Goal: Contribute content: Add original content to the website for others to see

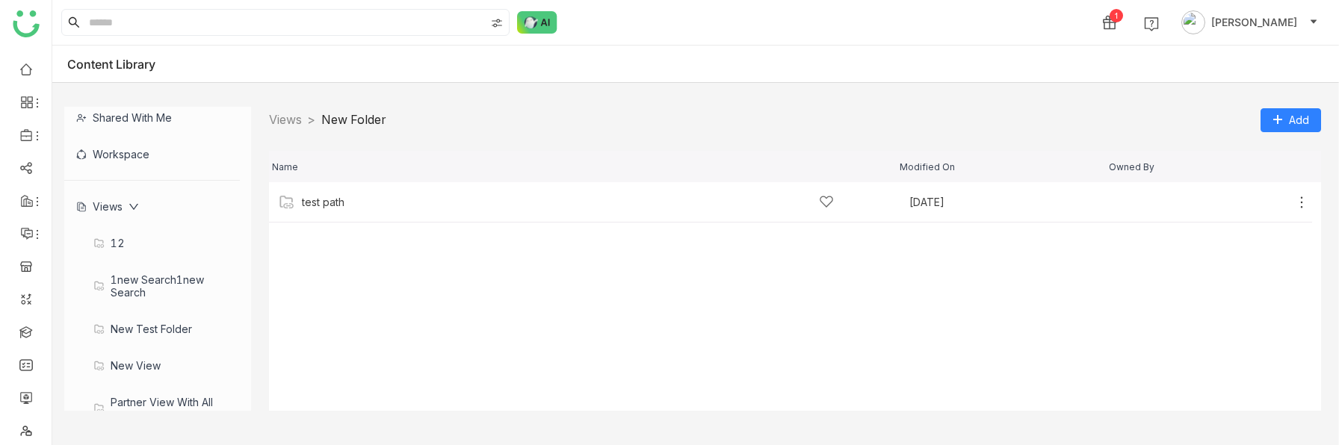
scroll to position [236, 0]
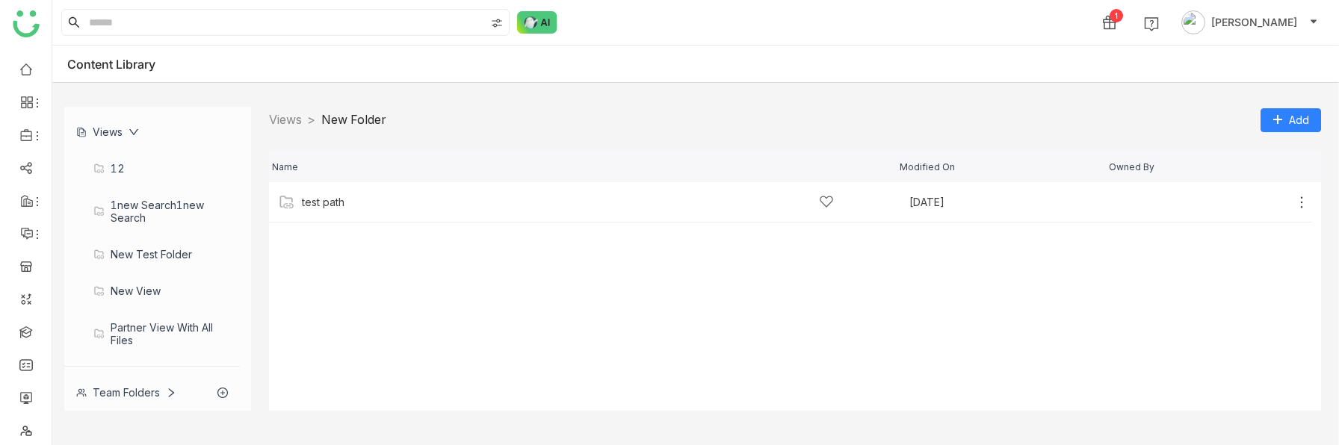
click at [129, 311] on div "Team Folders" at bounding box center [126, 392] width 100 height 13
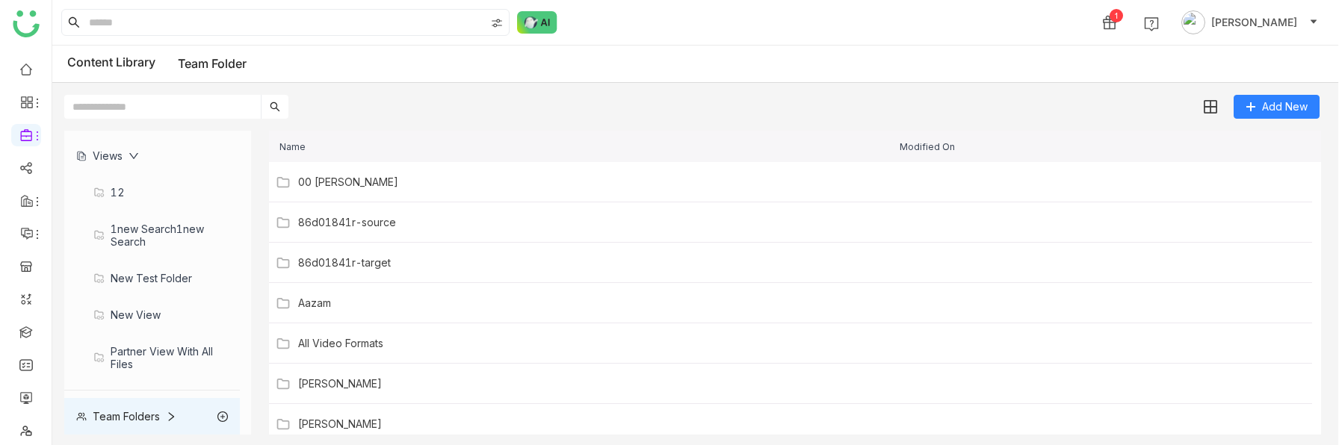
scroll to position [202, 0]
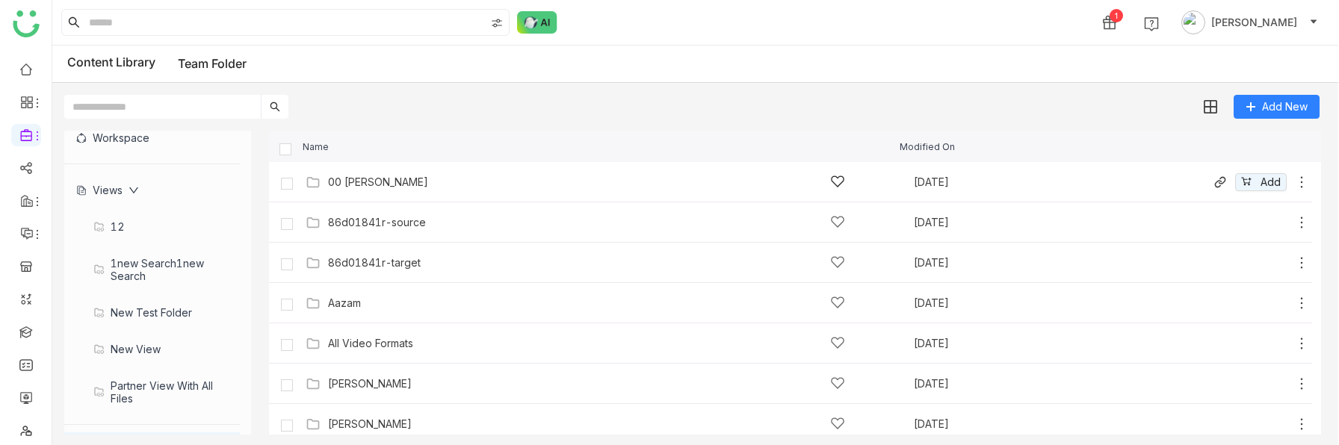
click at [352, 189] on div "00 [PERSON_NAME]" at bounding box center [586, 182] width 517 height 16
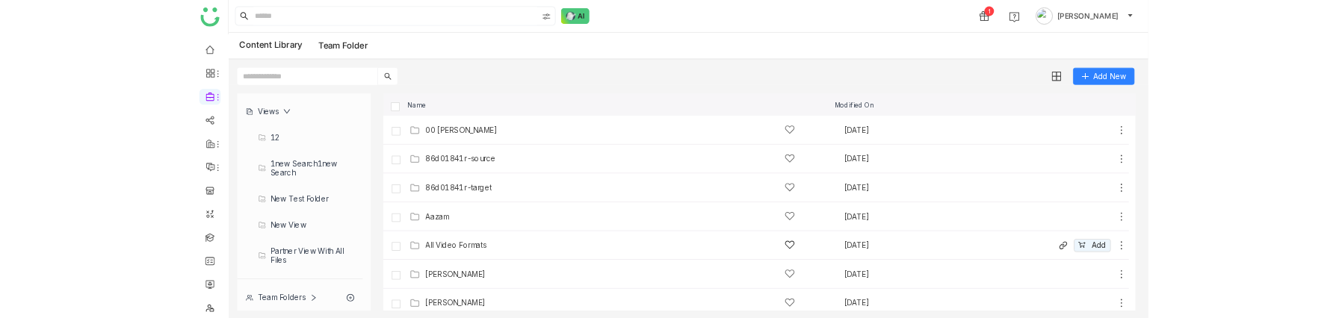
scroll to position [615, 0]
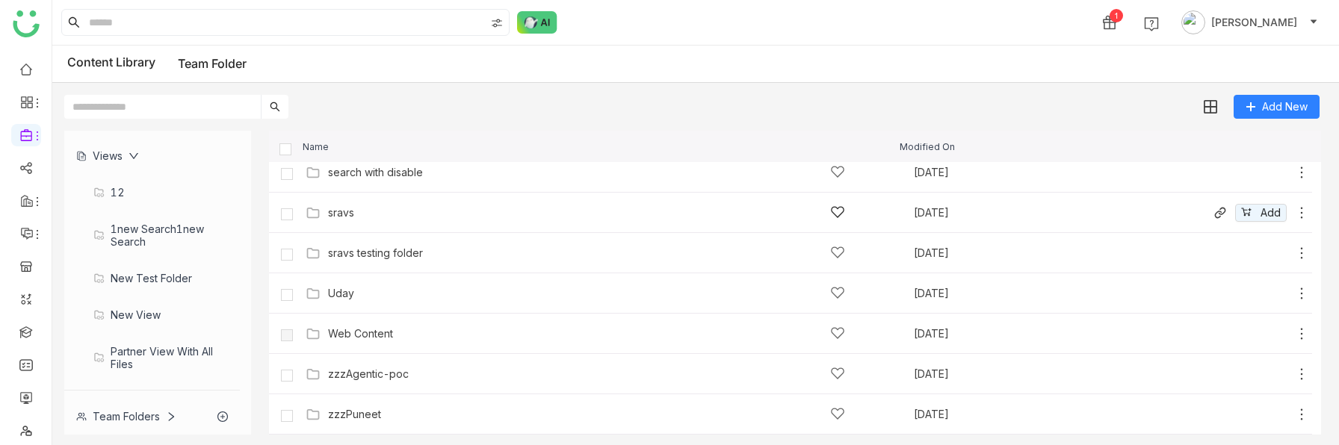
click at [373, 215] on div "sravs" at bounding box center [586, 213] width 517 height 16
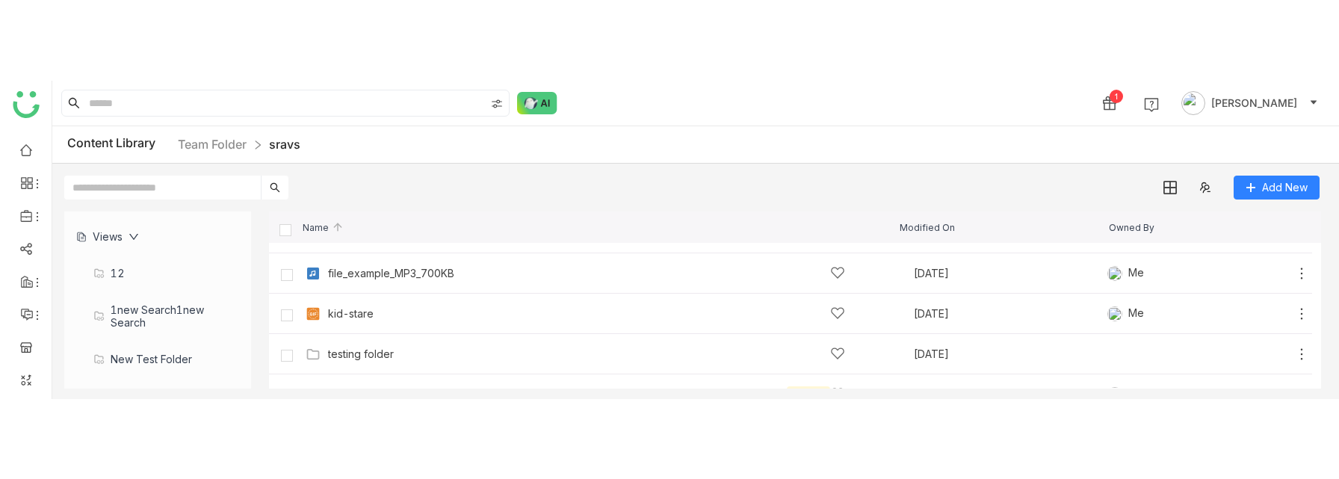
scroll to position [152, 0]
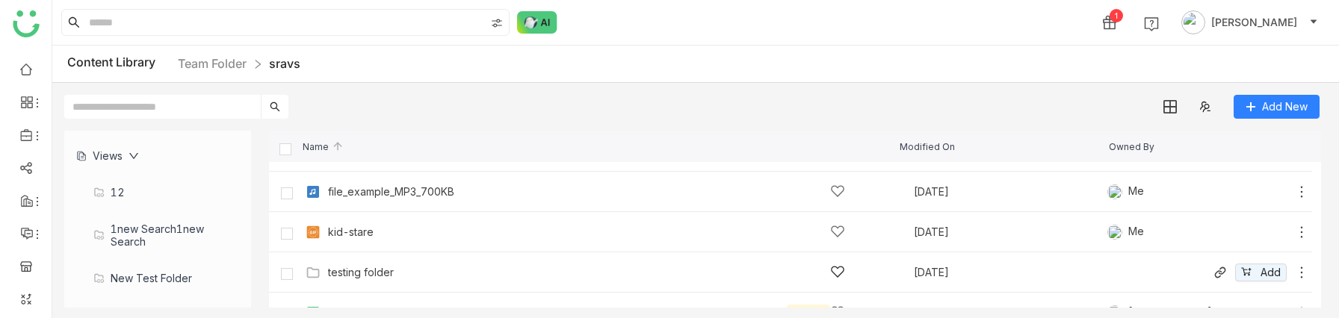
click at [359, 265] on div "testing folder" at bounding box center [586, 273] width 517 height 16
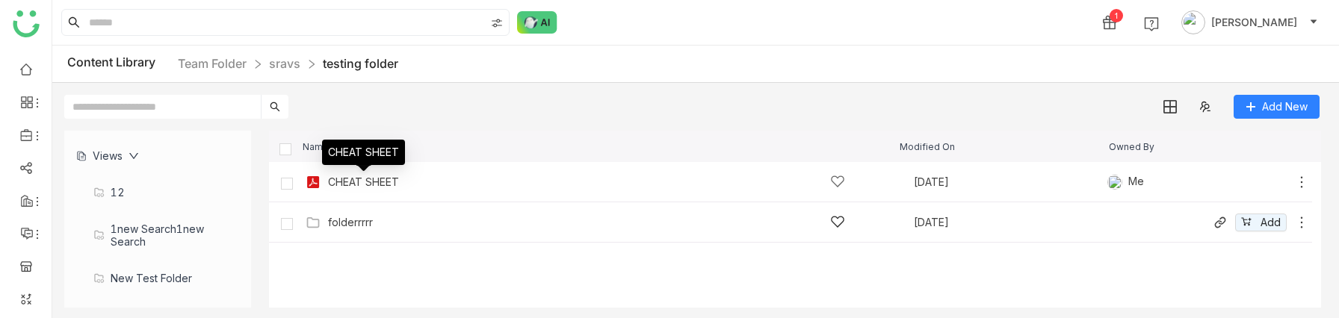
click at [362, 217] on div "folderrrrr" at bounding box center [350, 223] width 45 height 12
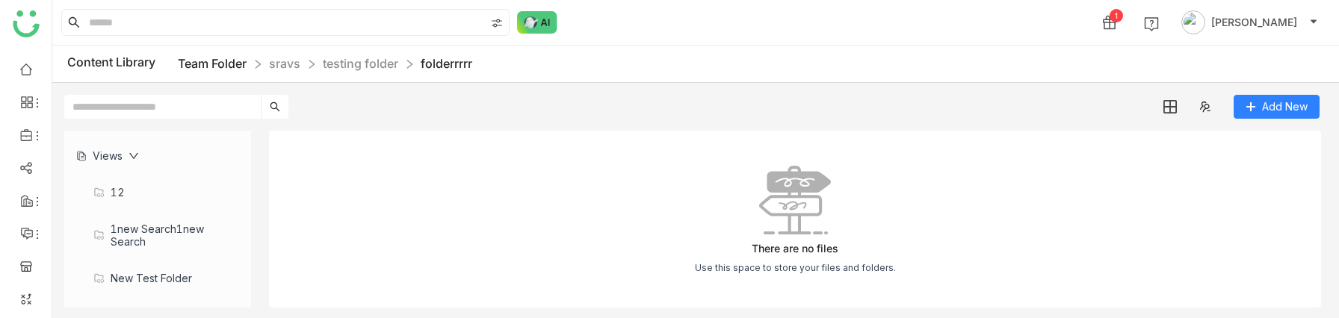
click at [193, 67] on link "Team Folder" at bounding box center [212, 63] width 69 height 15
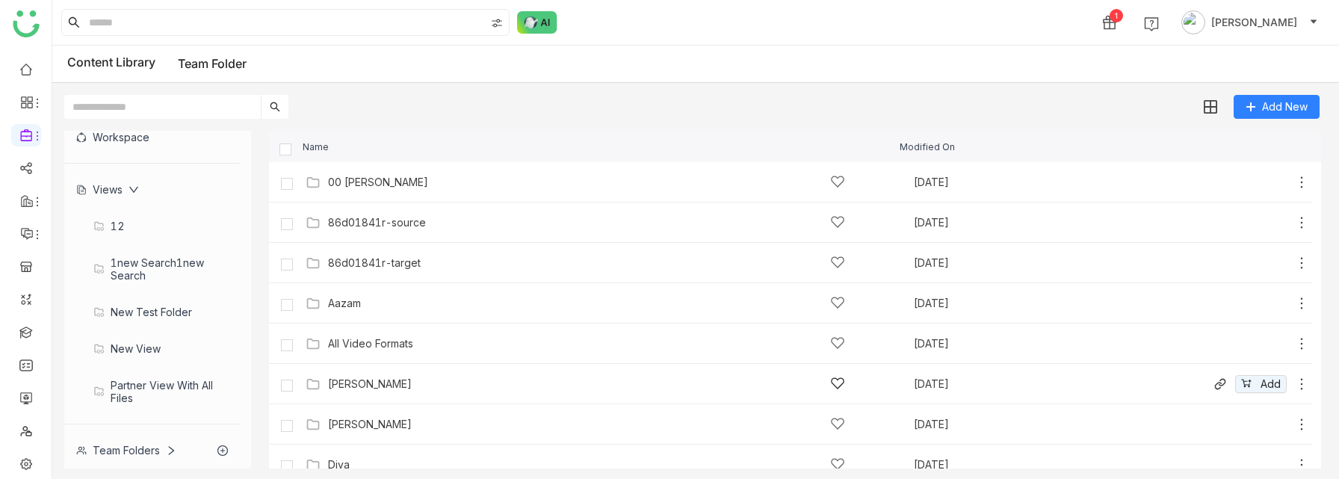
scroll to position [581, 0]
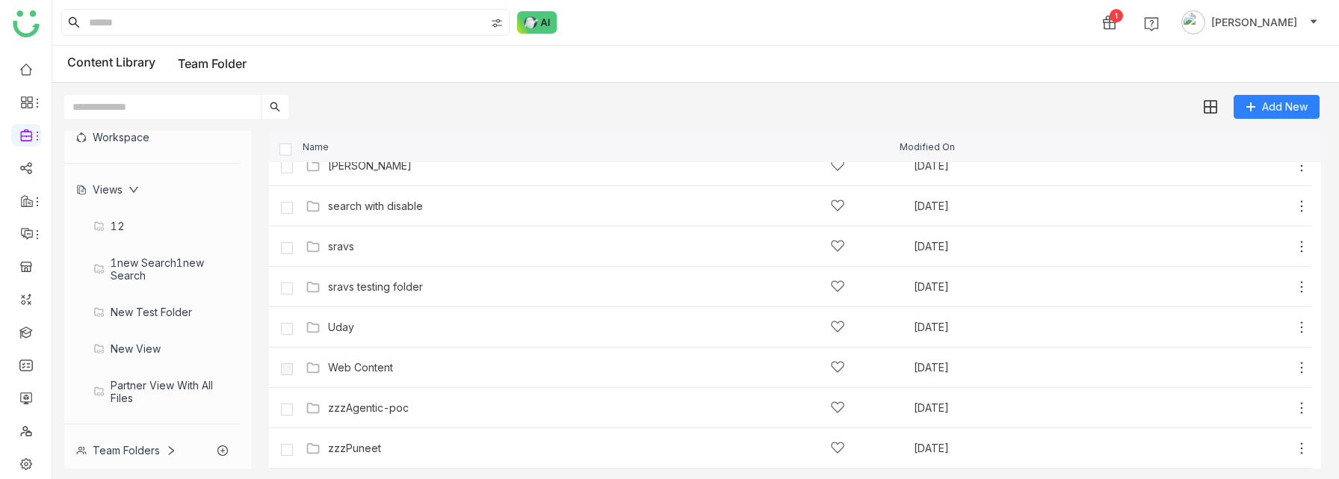
click at [131, 311] on div "Team Folders" at bounding box center [126, 450] width 100 height 13
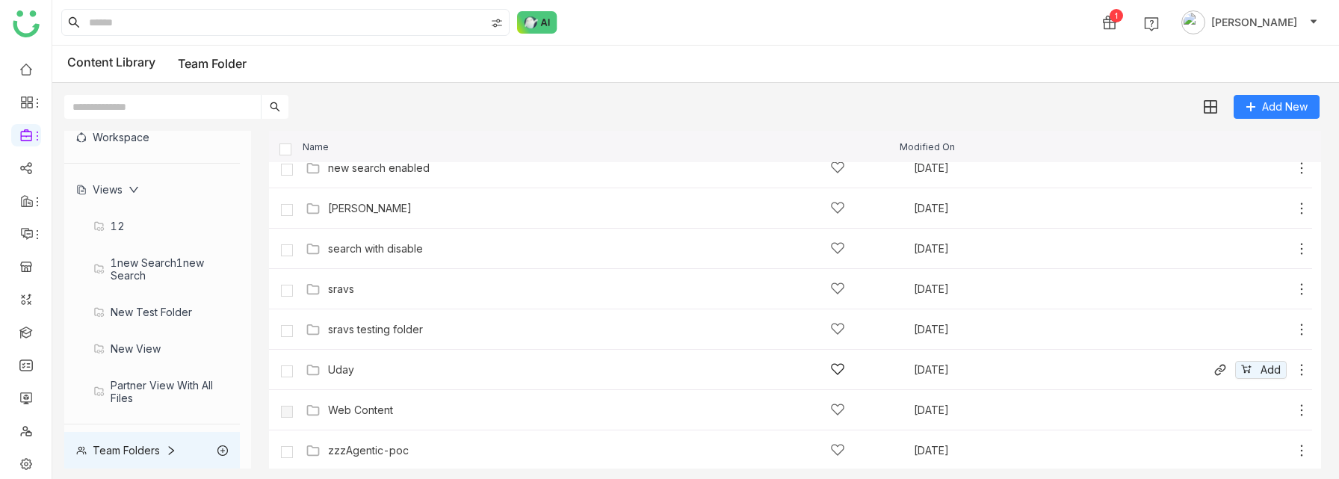
scroll to position [536, 0]
click at [346, 300] on div "sravs Aug 18, 2025 Add" at bounding box center [805, 291] width 1007 height 23
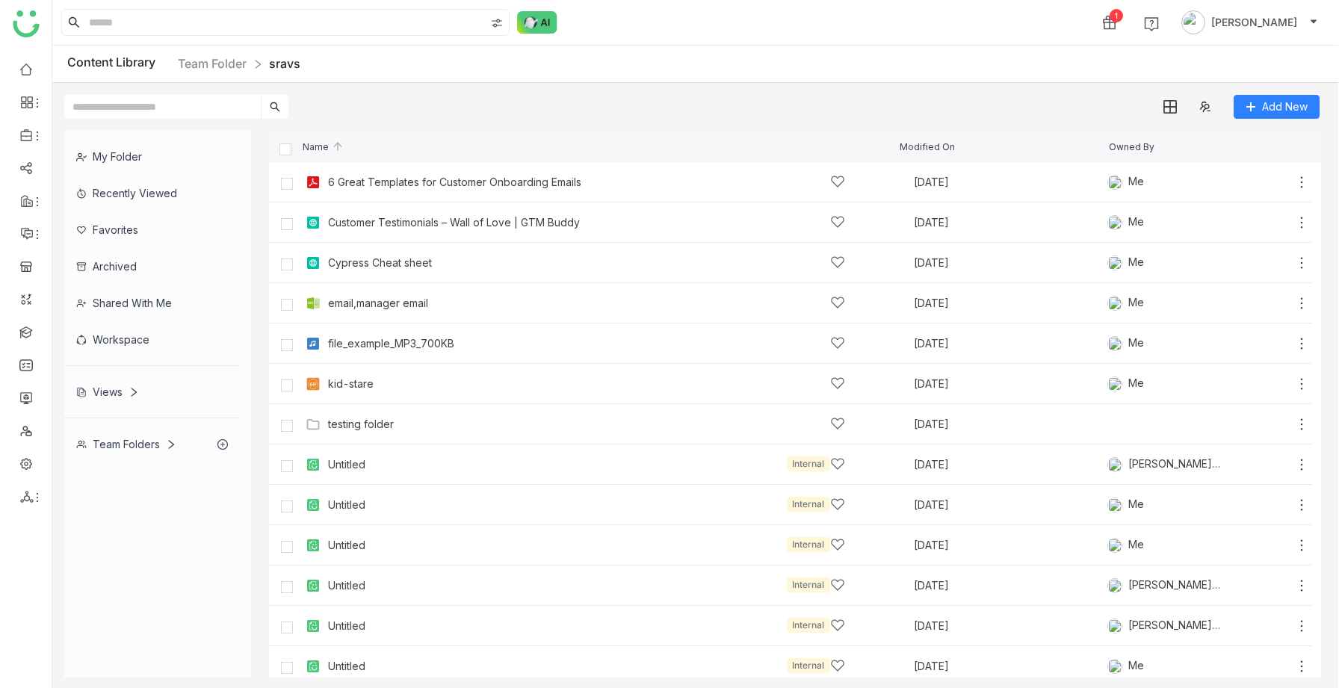
click at [119, 382] on div "Views" at bounding box center [152, 392] width 176 height 37
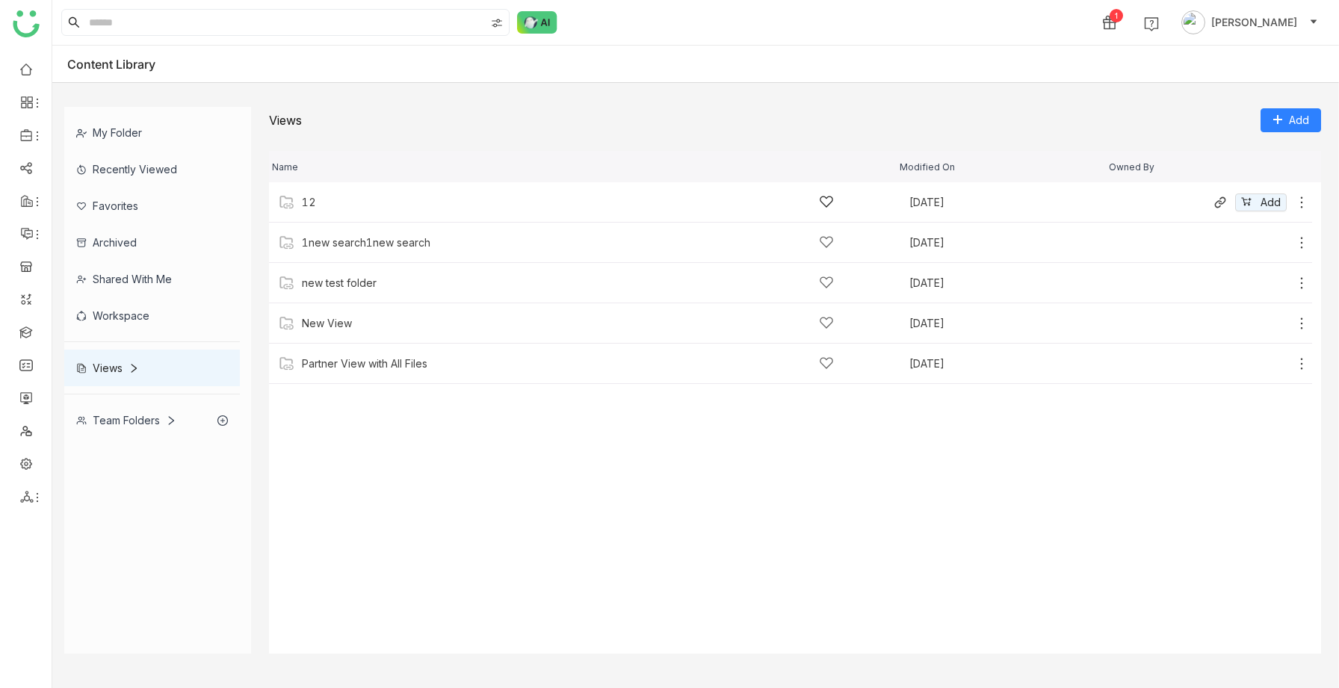
click at [310, 208] on div "12" at bounding box center [568, 202] width 532 height 16
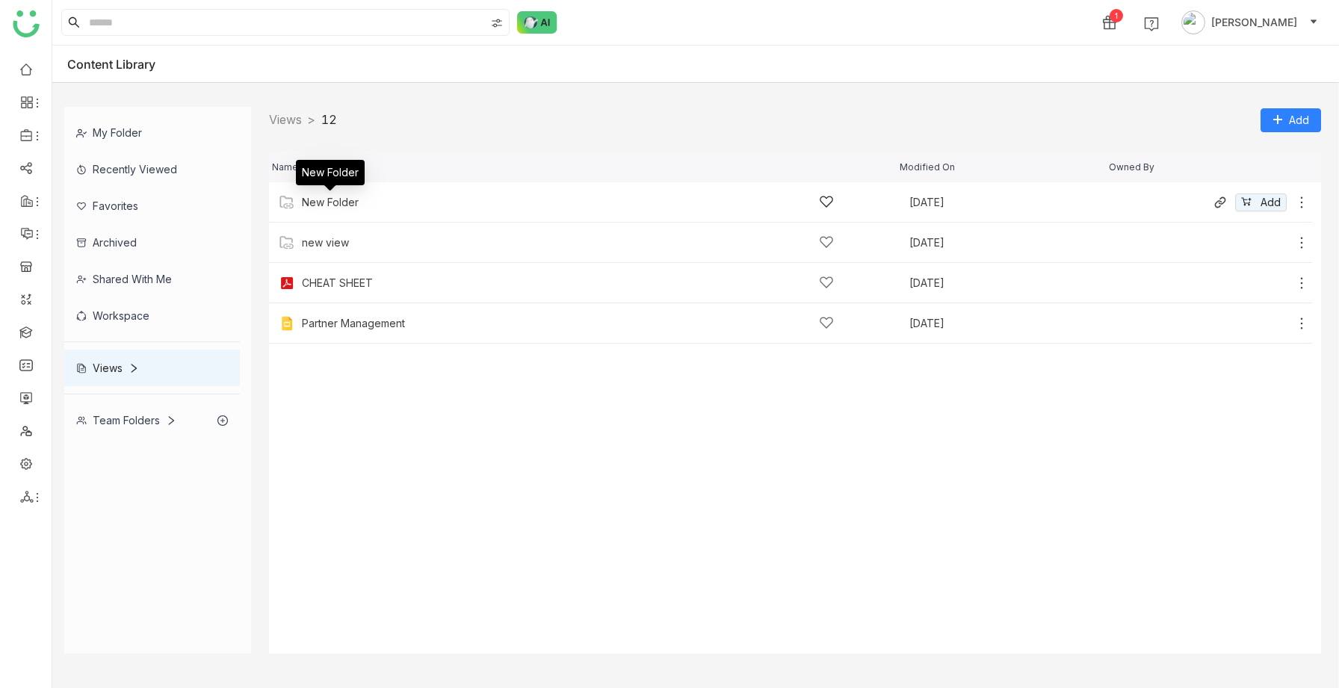
click at [337, 202] on div "New Folder" at bounding box center [330, 203] width 57 height 12
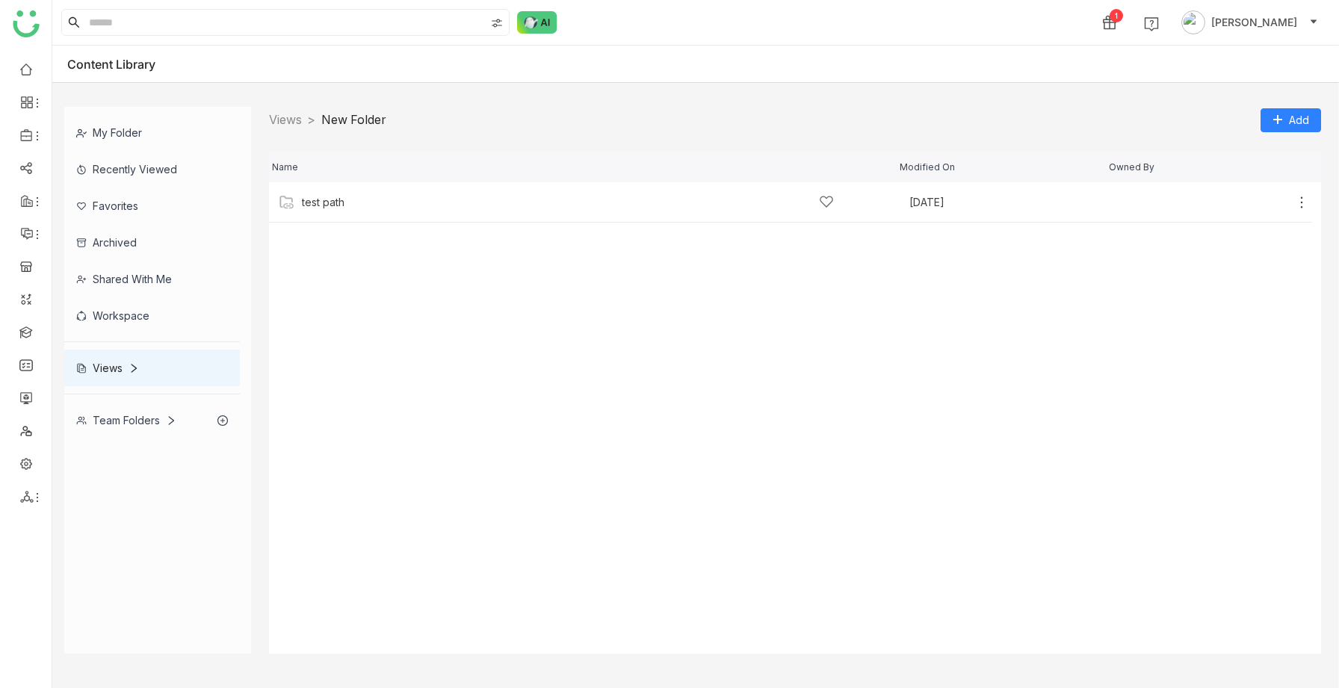
click at [1060, 119] on div "Views > New Folder > Add" at bounding box center [795, 120] width 1052 height 26
click at [910, 90] on div at bounding box center [691, 89] width 1279 height 12
click at [1270, 111] on button "Add" at bounding box center [1291, 120] width 61 height 24
click at [123, 417] on div "Team Folders" at bounding box center [126, 420] width 100 height 13
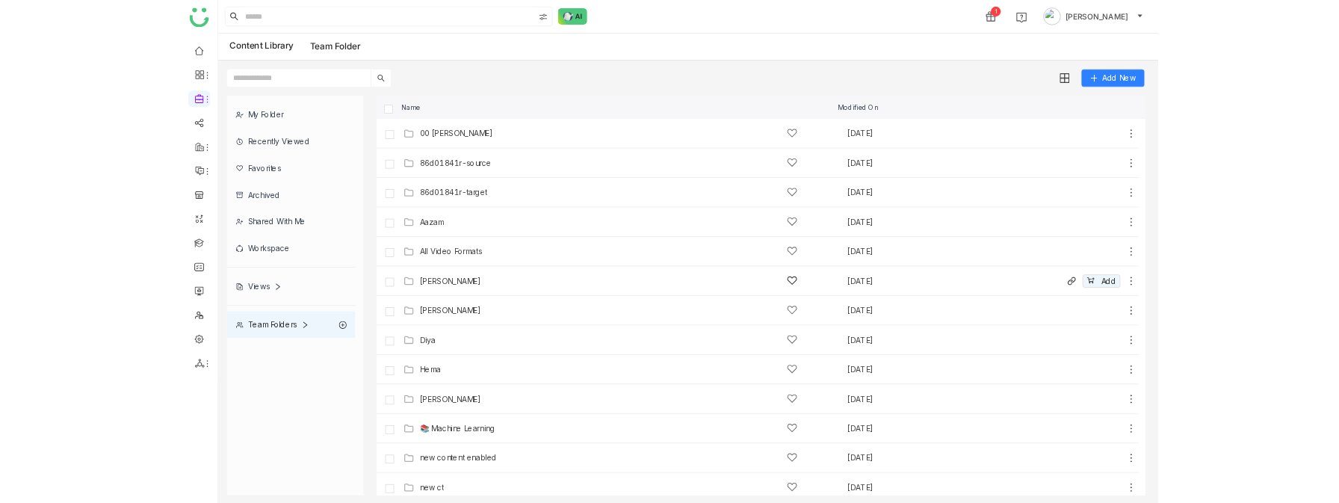
scroll to position [372, 0]
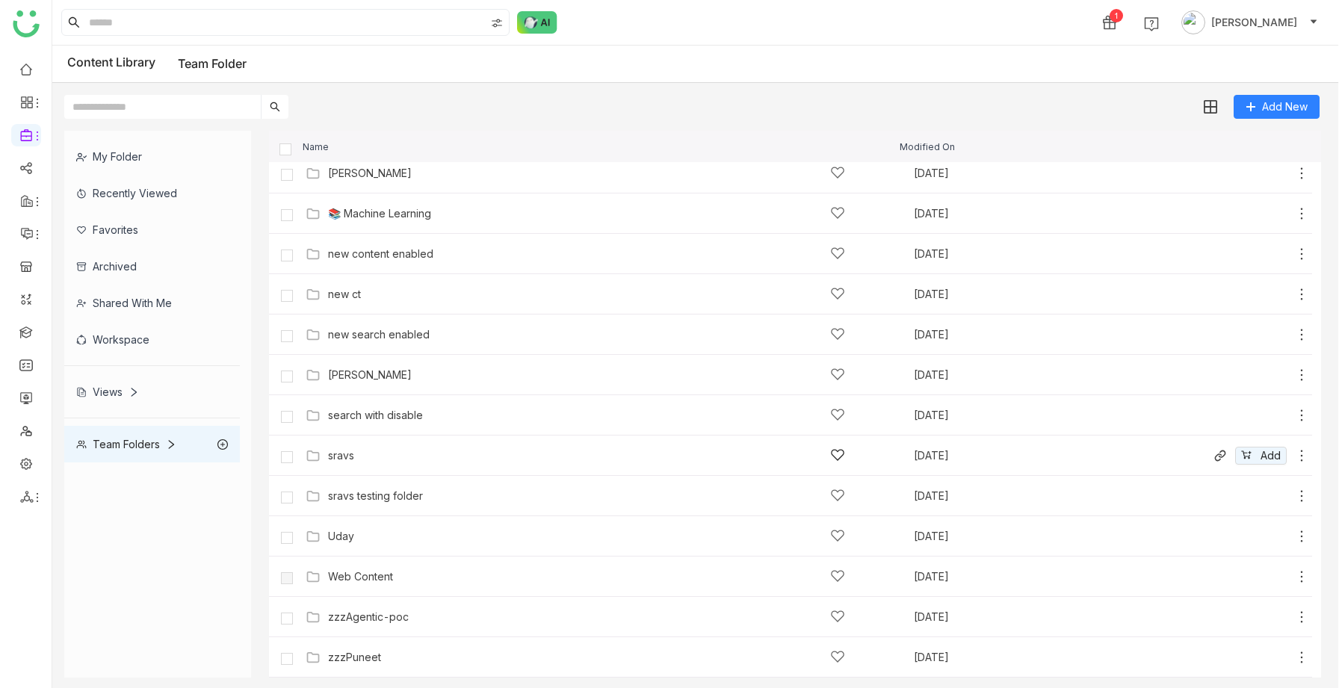
click at [357, 462] on div "sravs" at bounding box center [586, 456] width 517 height 16
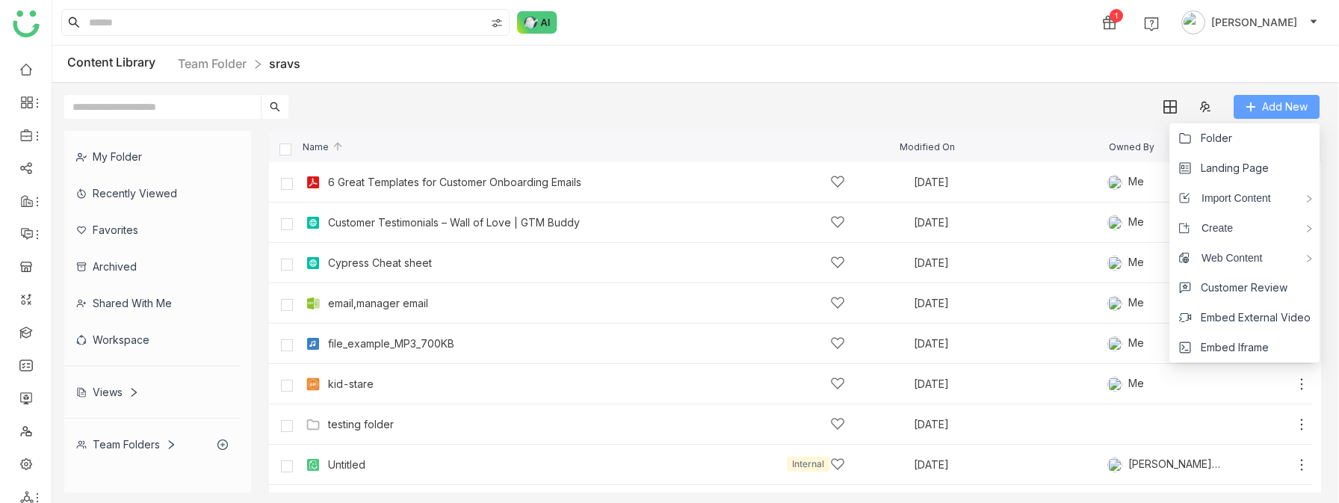
click at [1260, 114] on button "Add New" at bounding box center [1277, 107] width 86 height 24
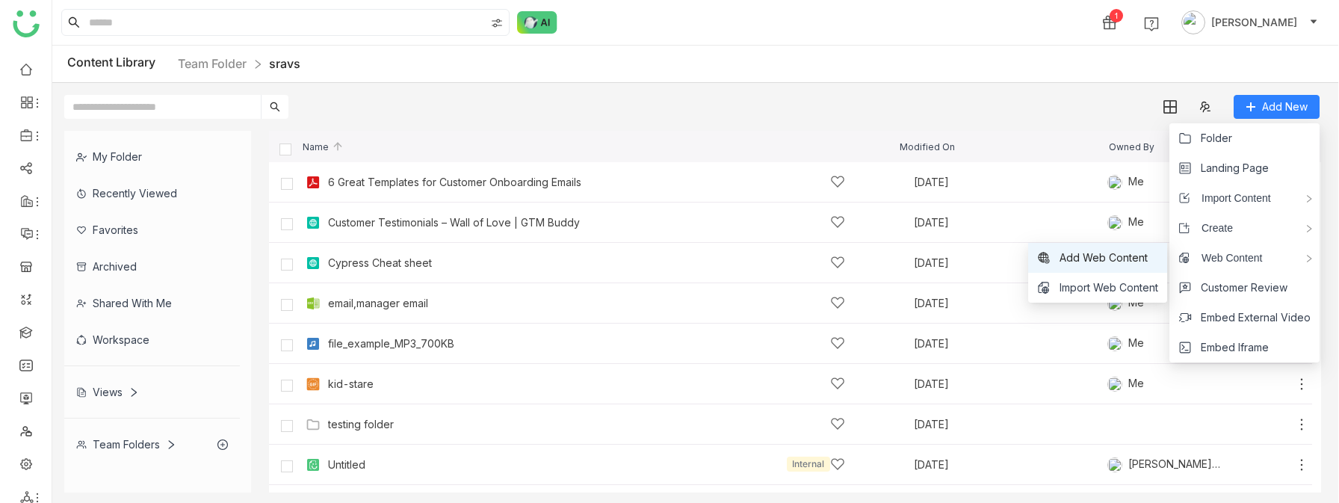
click at [1137, 260] on span "Add Web Content" at bounding box center [1104, 258] width 88 height 16
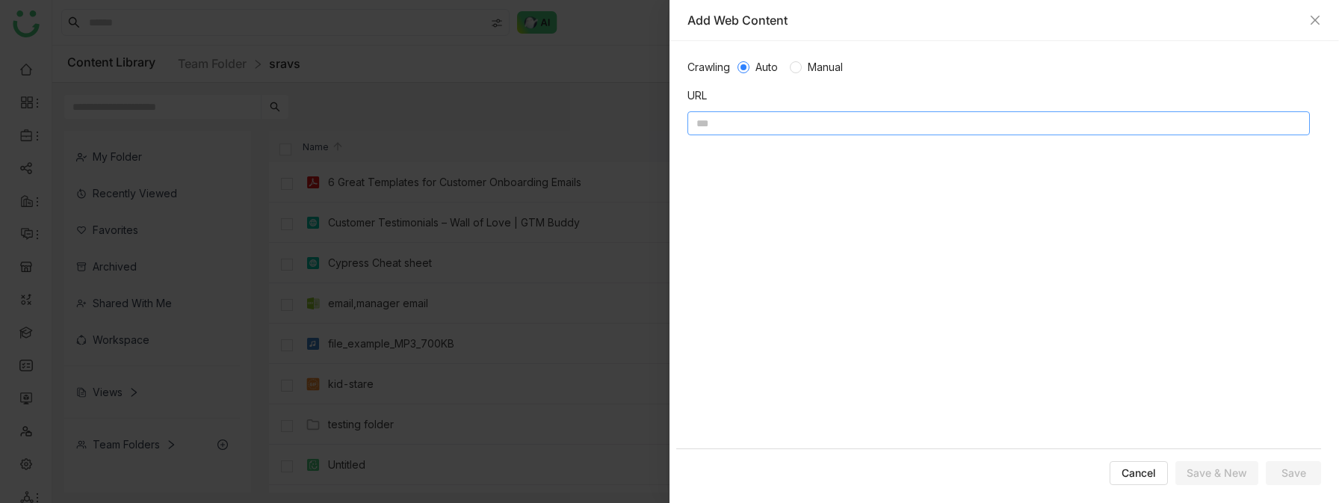
click at [885, 134] on input at bounding box center [998, 123] width 622 height 24
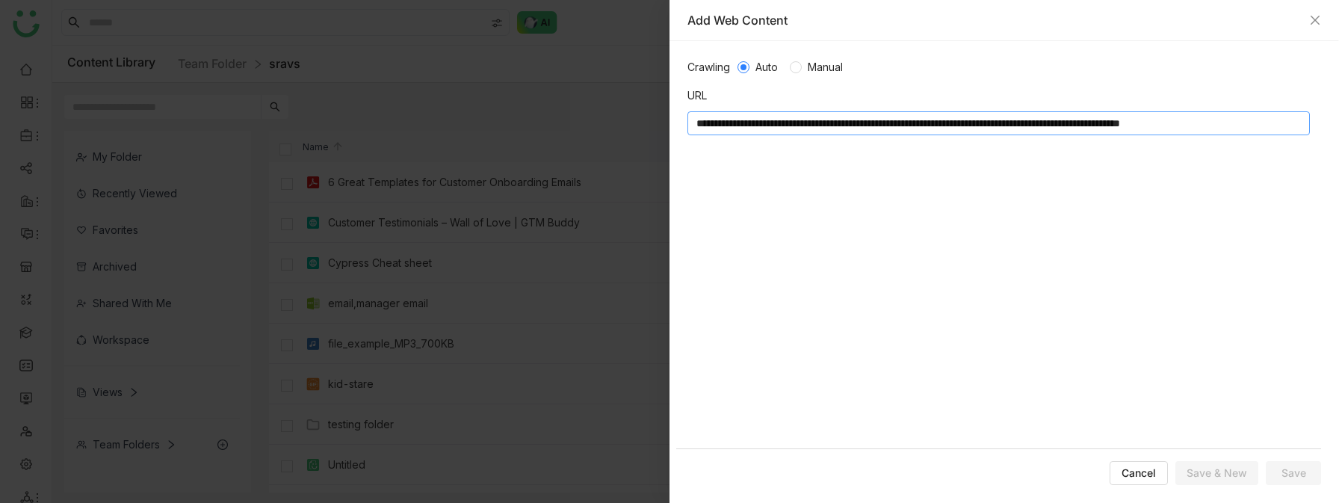
scroll to position [0, 34]
type input "**********"
click at [1291, 476] on span "Save" at bounding box center [1294, 473] width 25 height 15
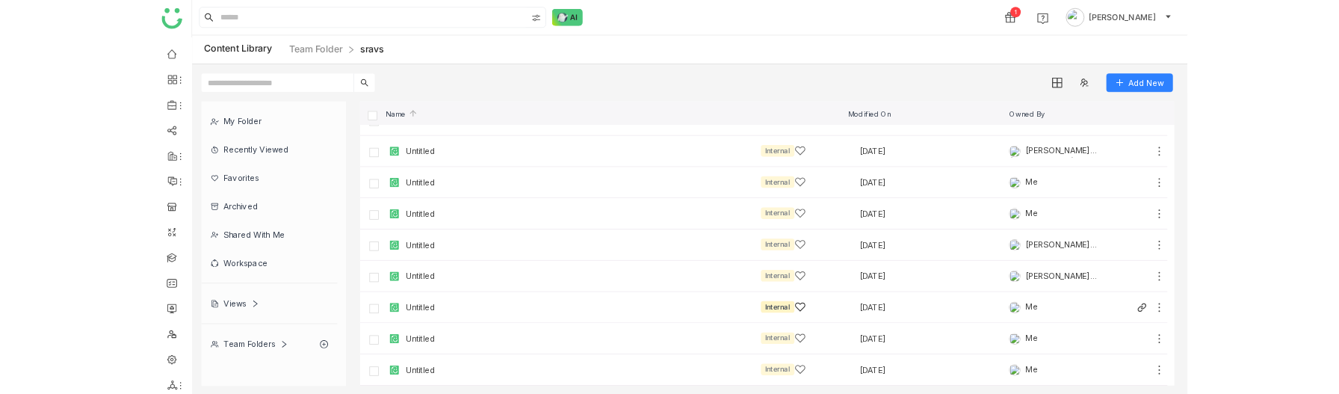
scroll to position [0, 0]
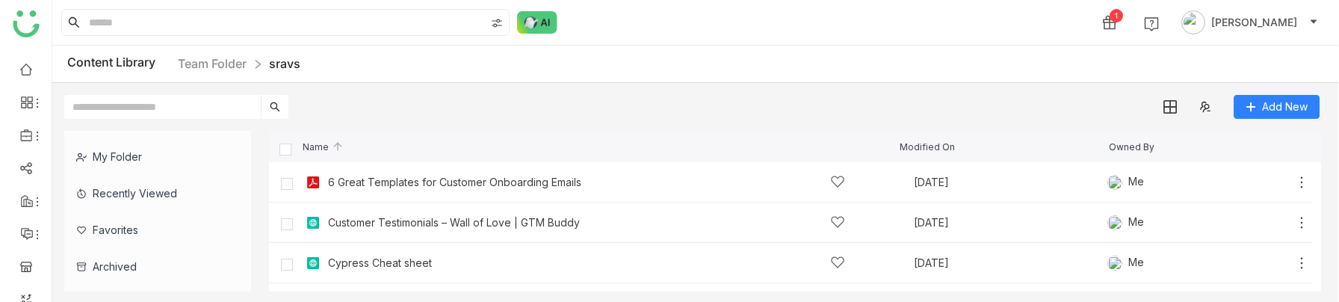
click at [1261, 125] on div "My Folder Recently Viewed Favorites Archived Shared with me Workspace Views Tea…" at bounding box center [695, 211] width 1287 height 185
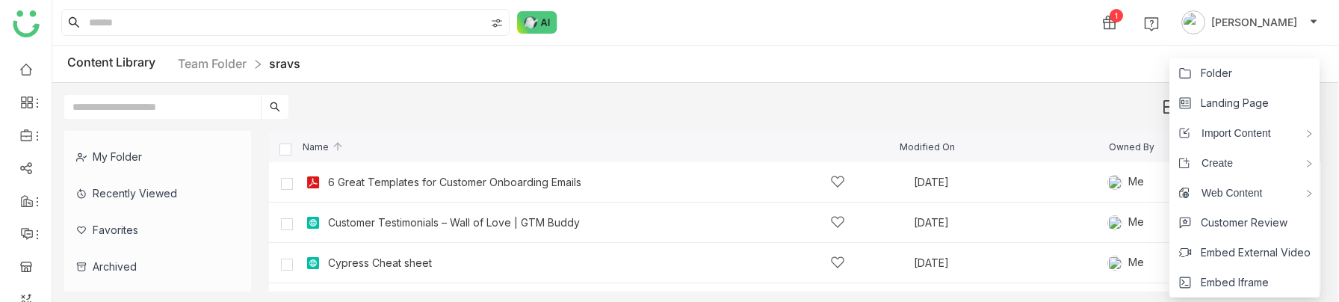
click at [1258, 108] on body "1 Sravani Jatoth Content Library Team Folder sravs Add New My Folder Recently V…" at bounding box center [669, 151] width 1339 height 302
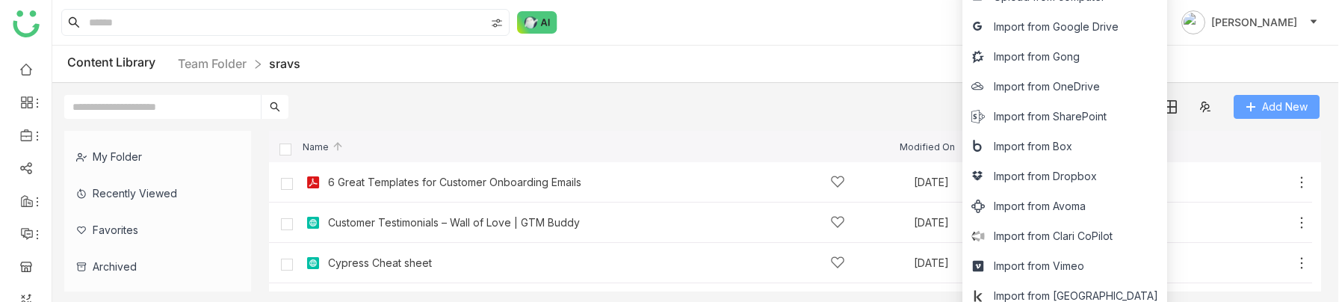
click at [1258, 107] on button "Add New" at bounding box center [1277, 107] width 86 height 24
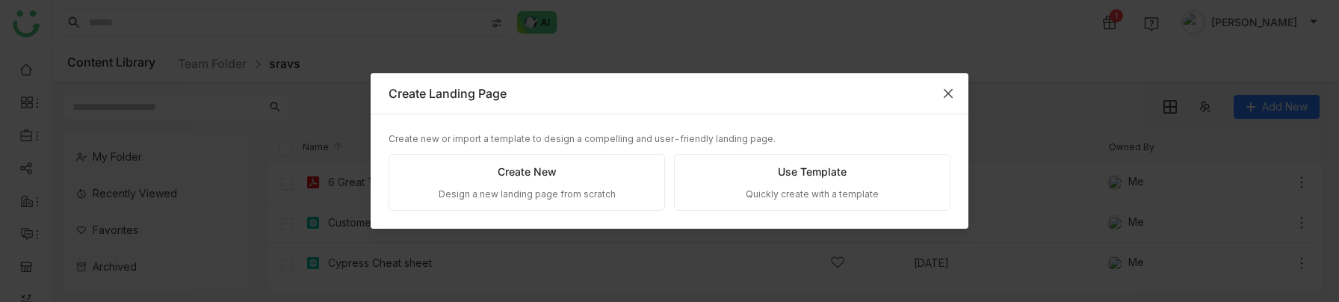
click at [941, 95] on span "Close" at bounding box center [948, 93] width 40 height 40
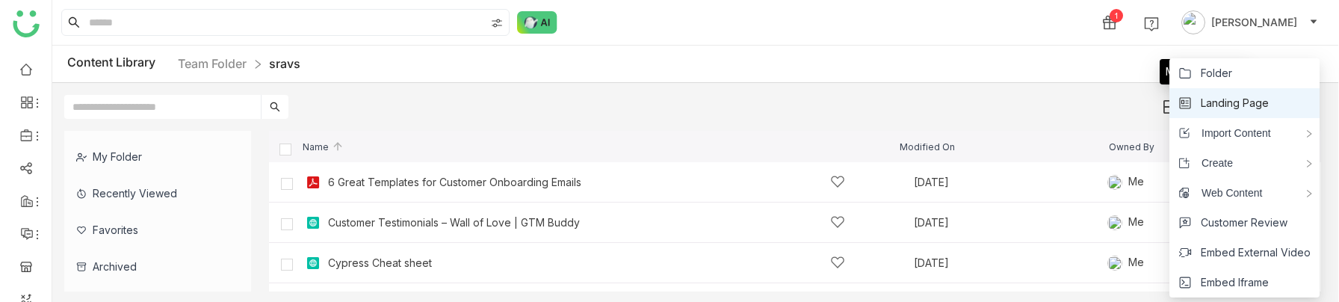
click at [1261, 100] on span "Landing Page" at bounding box center [1235, 103] width 68 height 16
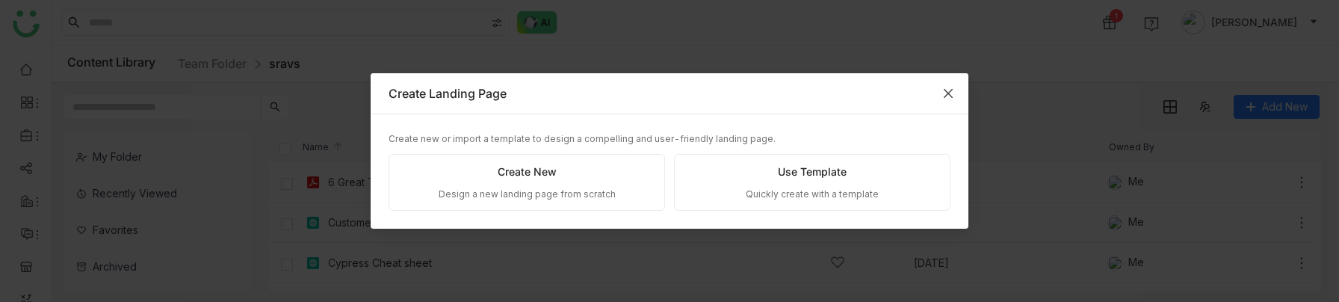
click at [948, 97] on icon "Close" at bounding box center [948, 93] width 12 height 12
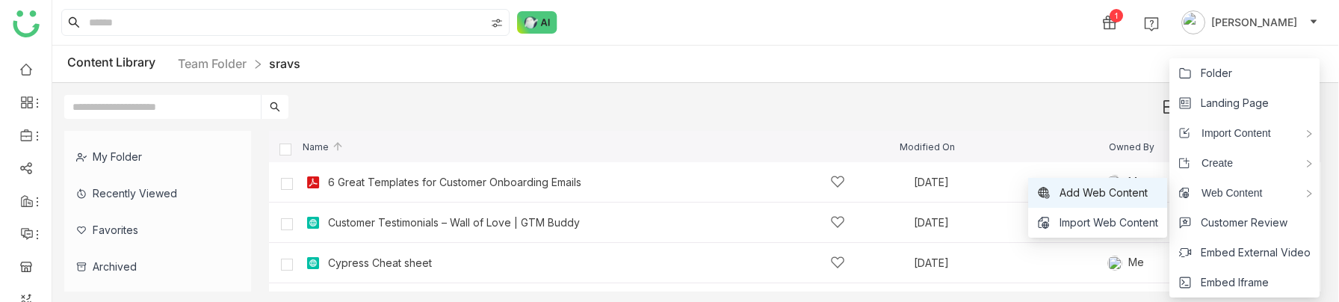
click at [1128, 186] on span "Add Web Content" at bounding box center [1104, 193] width 88 height 16
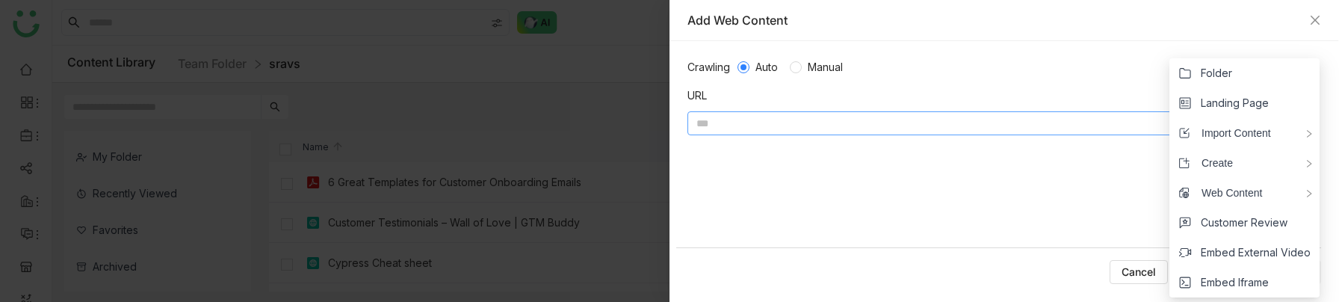
click at [927, 129] on input at bounding box center [998, 123] width 622 height 24
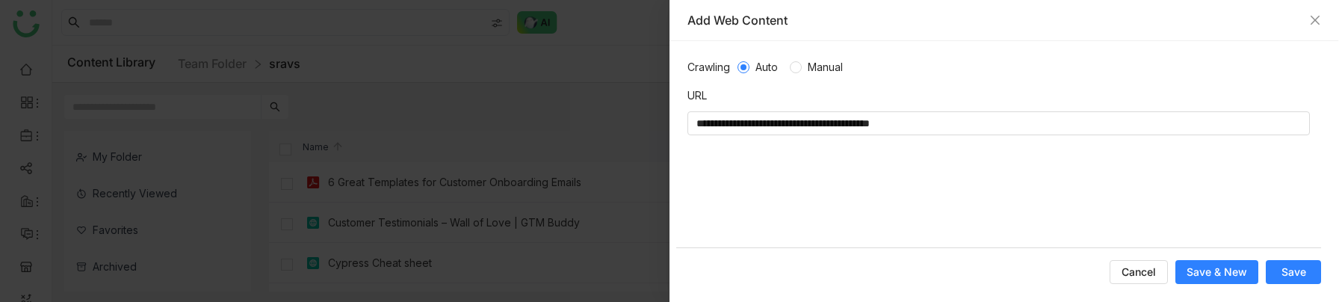
type input "**********"
click at [1282, 268] on span "Save" at bounding box center [1294, 272] width 25 height 15
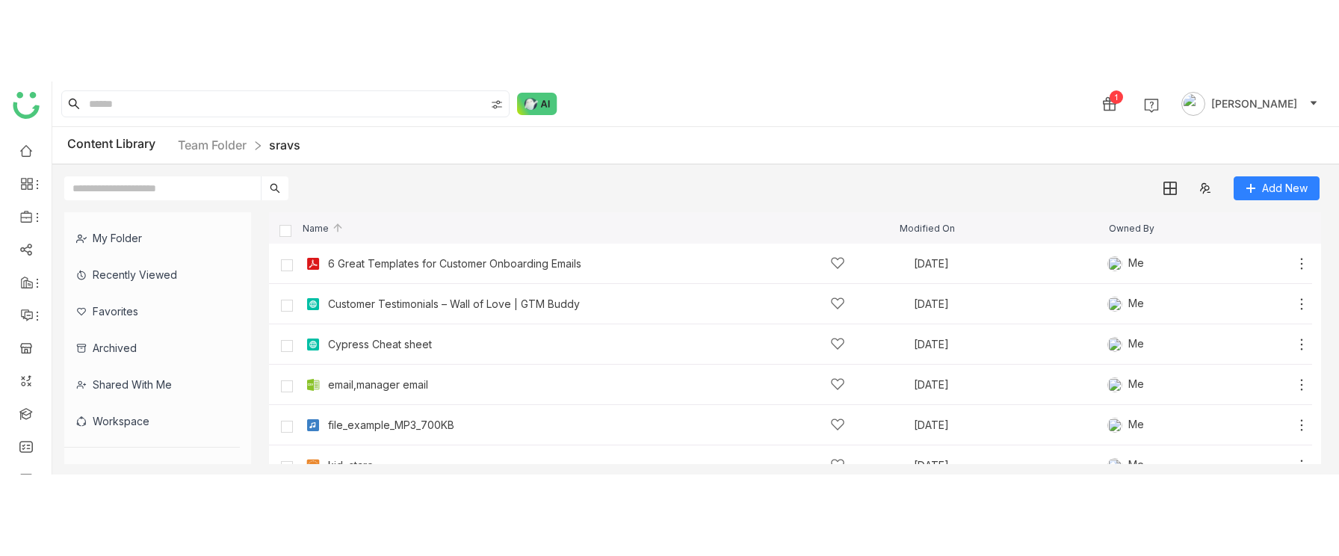
scroll to position [203, 0]
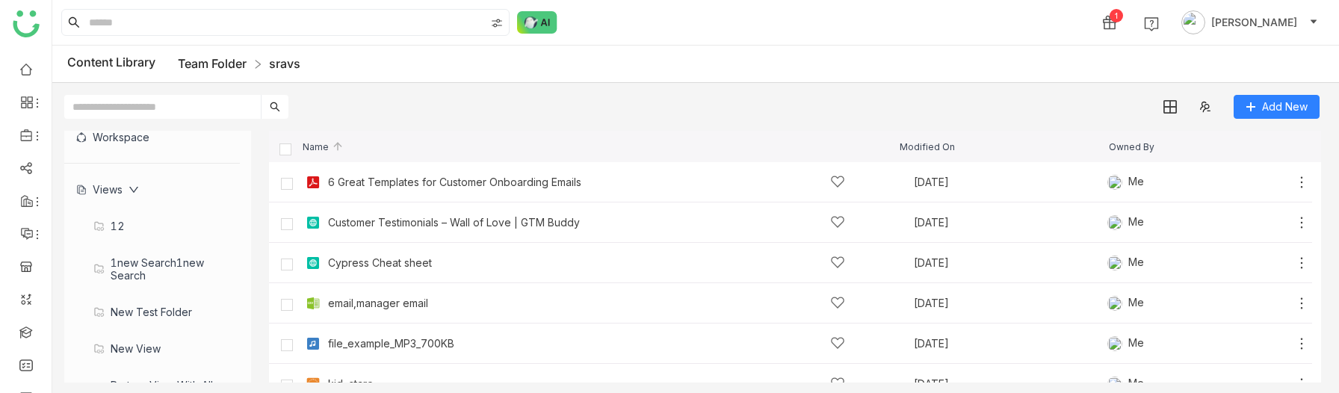
click at [218, 61] on link "Team Folder" at bounding box center [212, 63] width 69 height 15
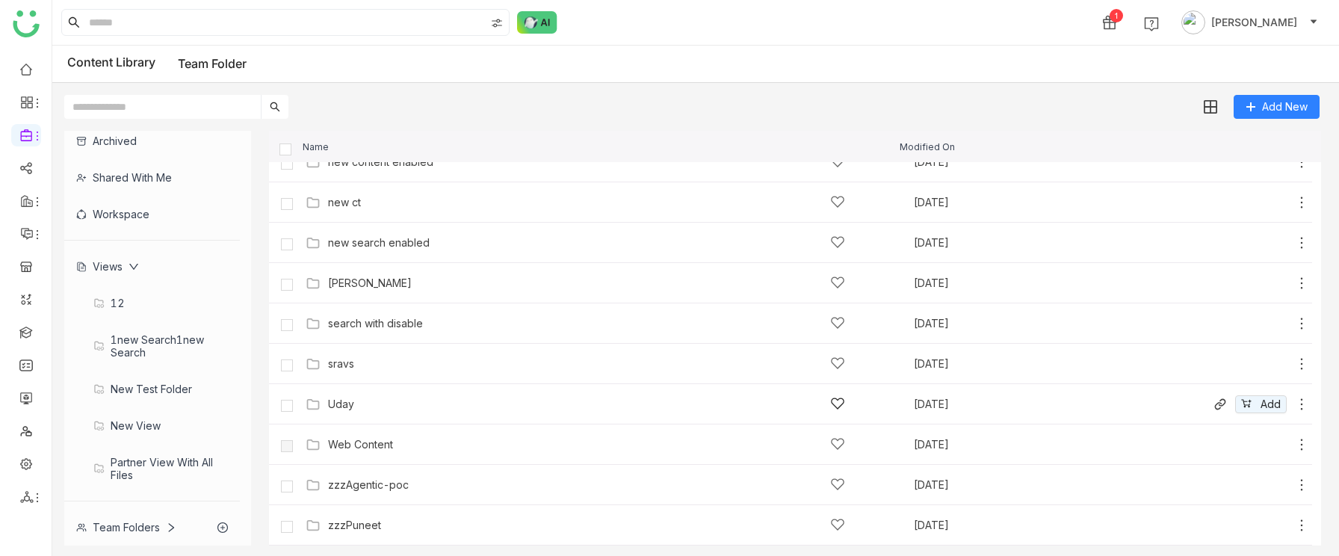
scroll to position [448, 0]
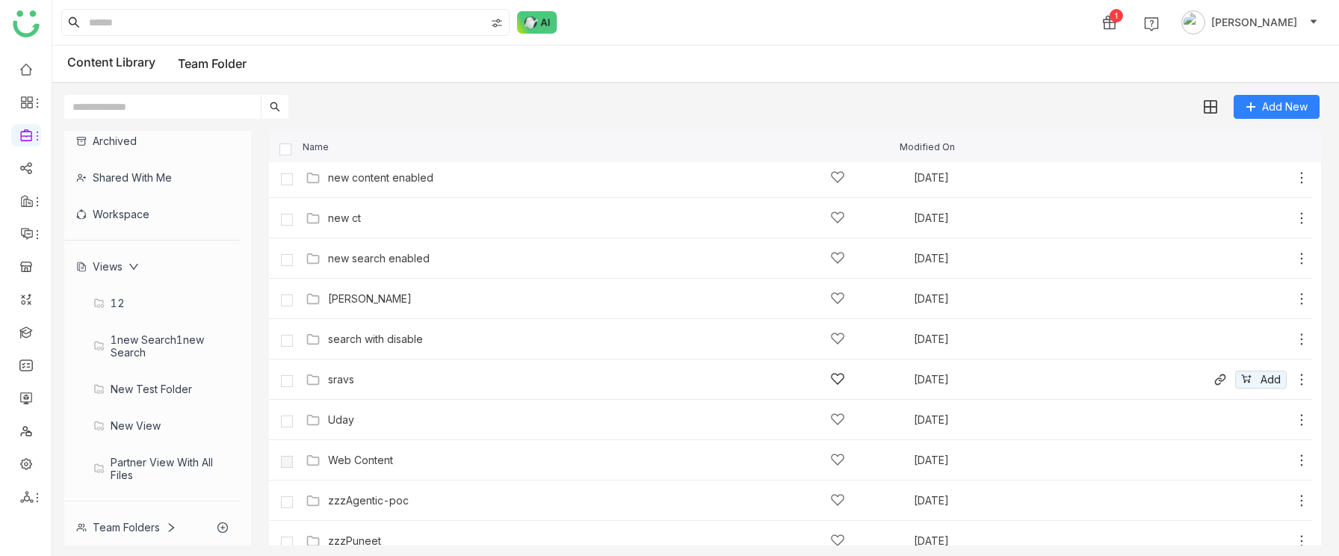
click at [368, 377] on div "sravs" at bounding box center [586, 379] width 517 height 16
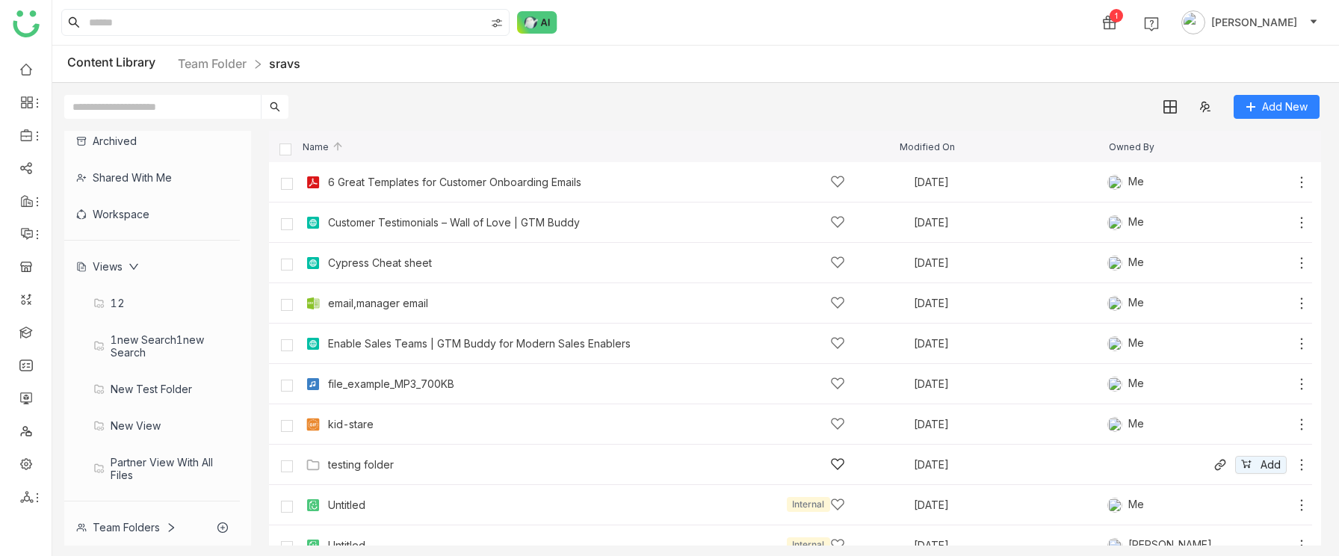
click at [378, 392] on div "testing folder" at bounding box center [361, 465] width 66 height 12
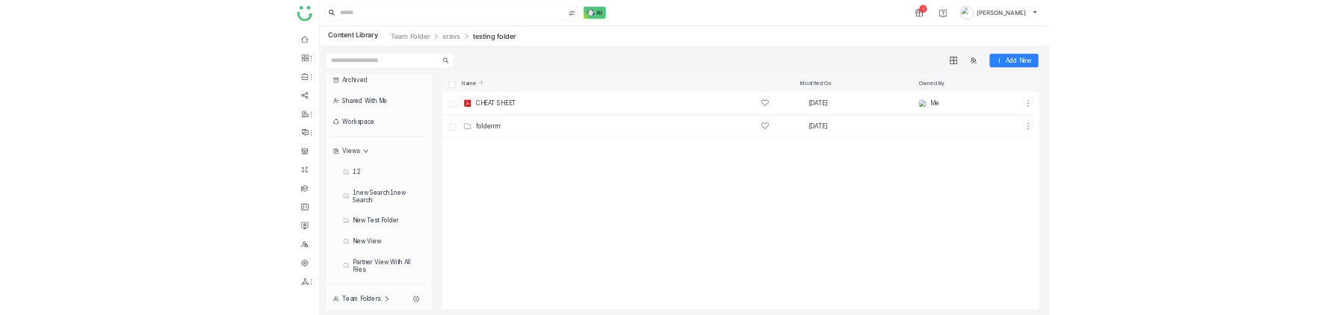
scroll to position [203, 0]
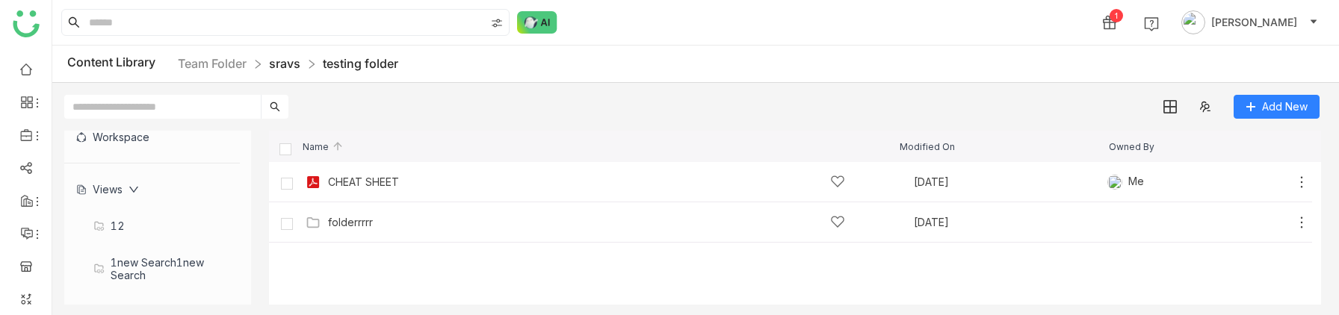
click at [288, 61] on link "sravs" at bounding box center [284, 63] width 31 height 15
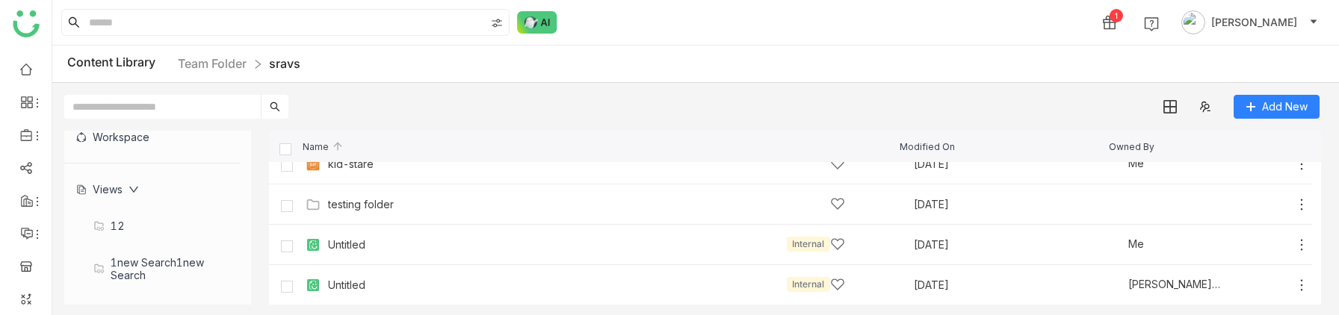
scroll to position [205, 0]
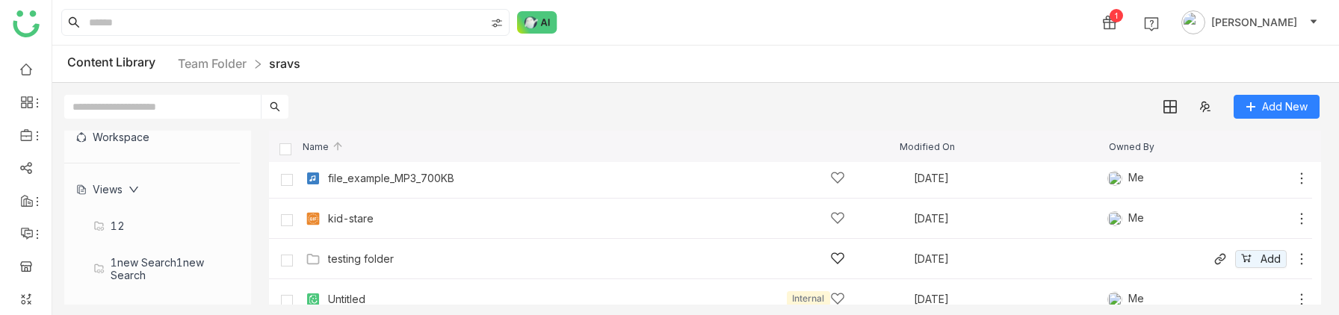
click at [406, 256] on div "testing folder" at bounding box center [586, 259] width 517 height 16
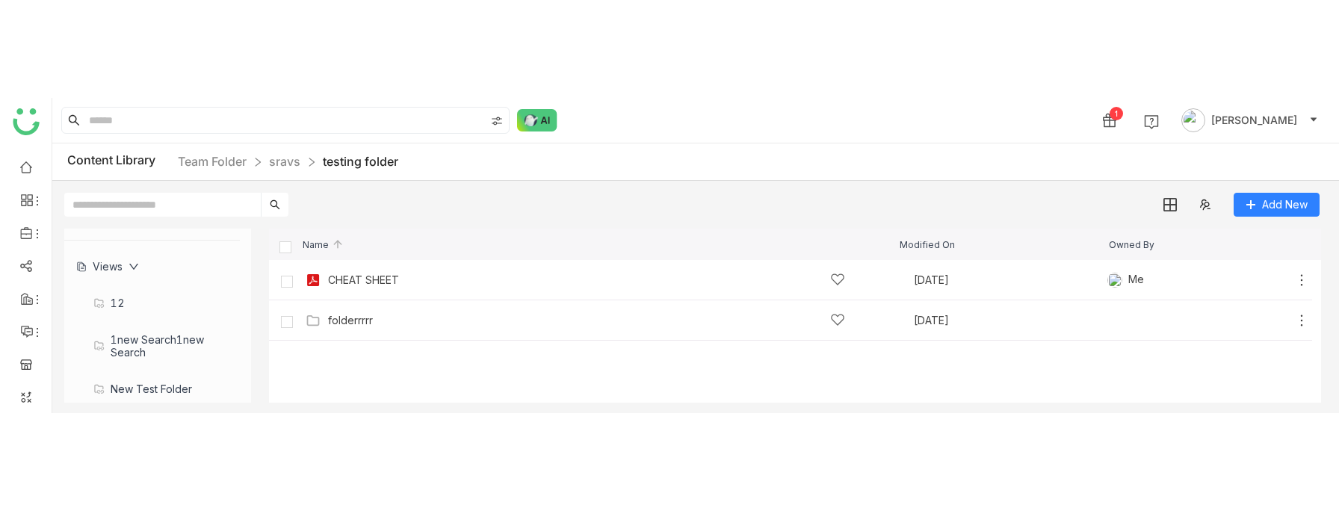
scroll to position [205, 0]
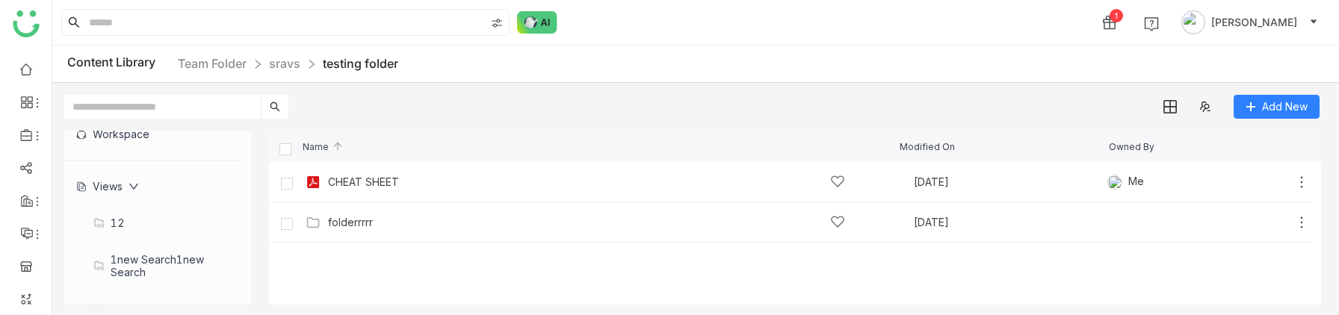
click at [117, 185] on div "Views" at bounding box center [107, 186] width 63 height 13
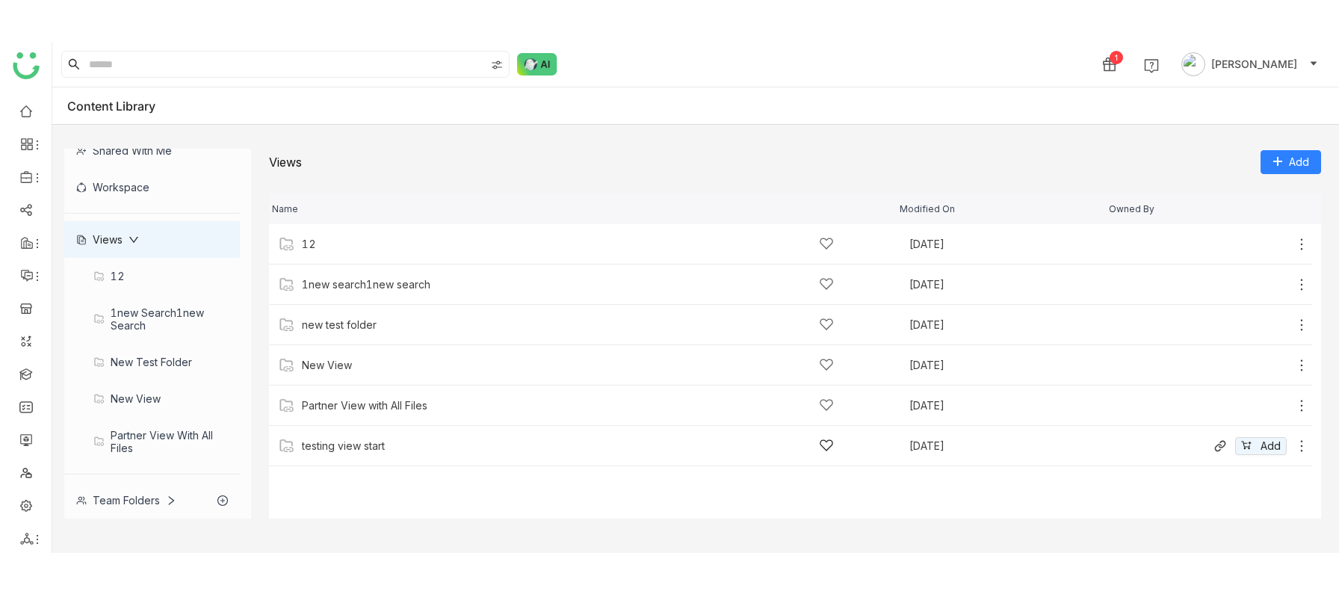
scroll to position [87, 0]
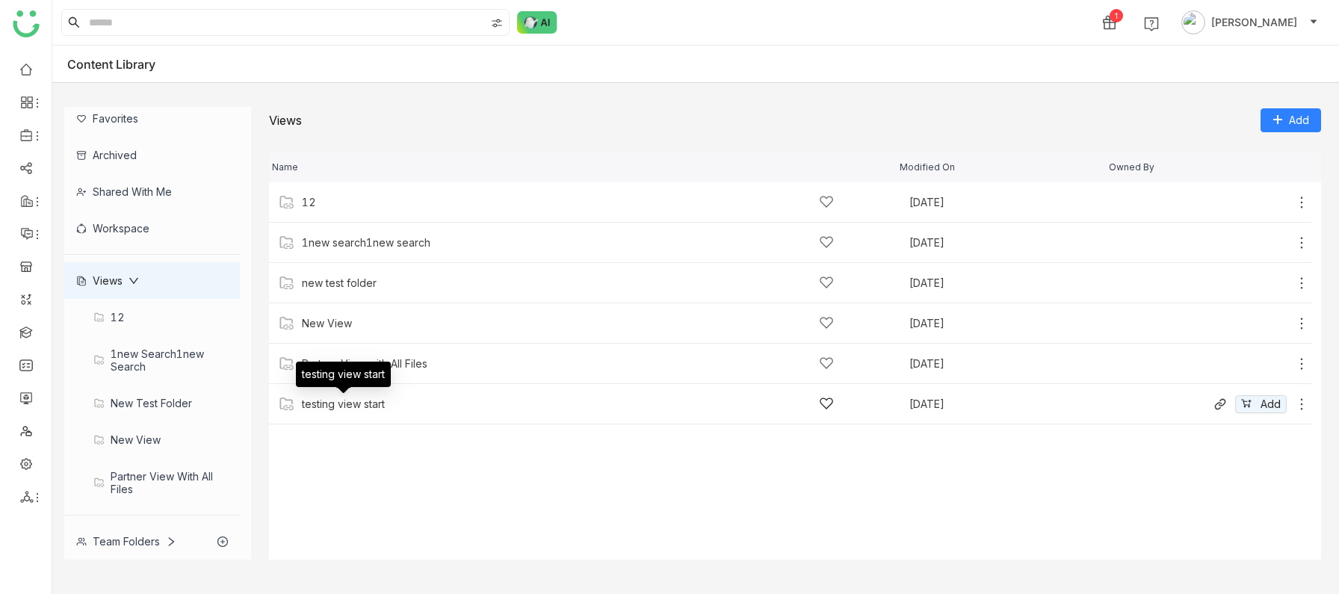
click at [356, 392] on div "testing view start" at bounding box center [343, 404] width 83 height 12
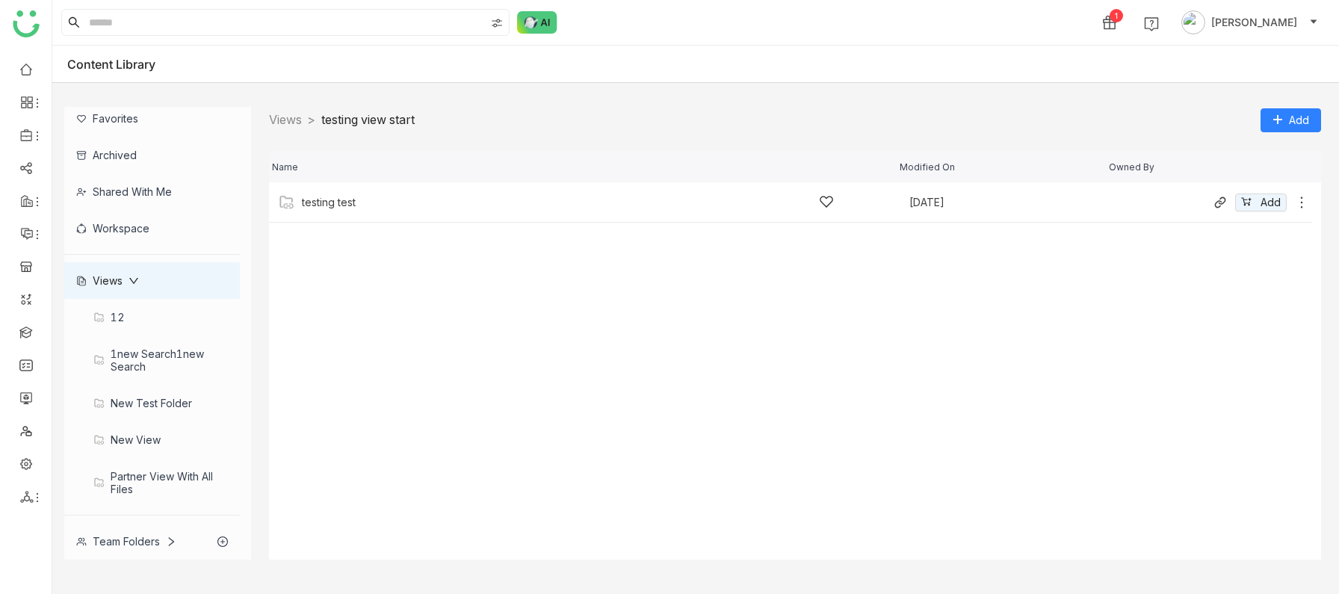
click at [356, 206] on div "testing test" at bounding box center [568, 202] width 532 height 16
